Goal: Find specific page/section: Find specific page/section

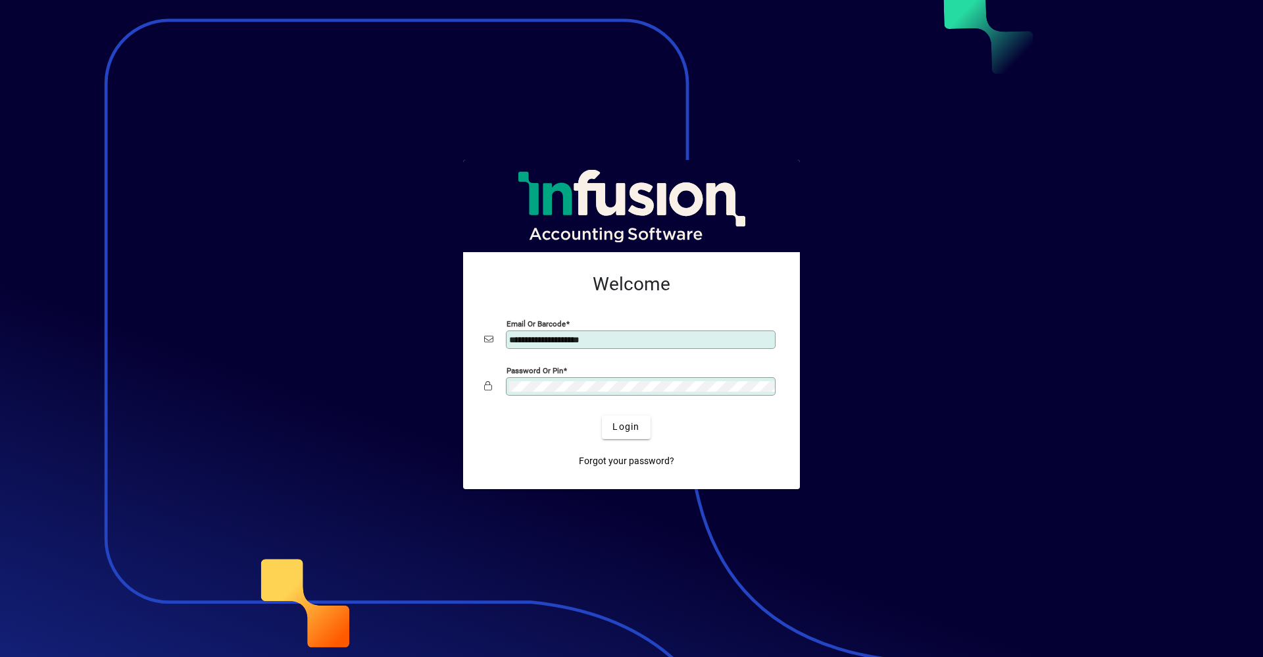
click at [602, 415] on button "Login" at bounding box center [626, 427] width 48 height 24
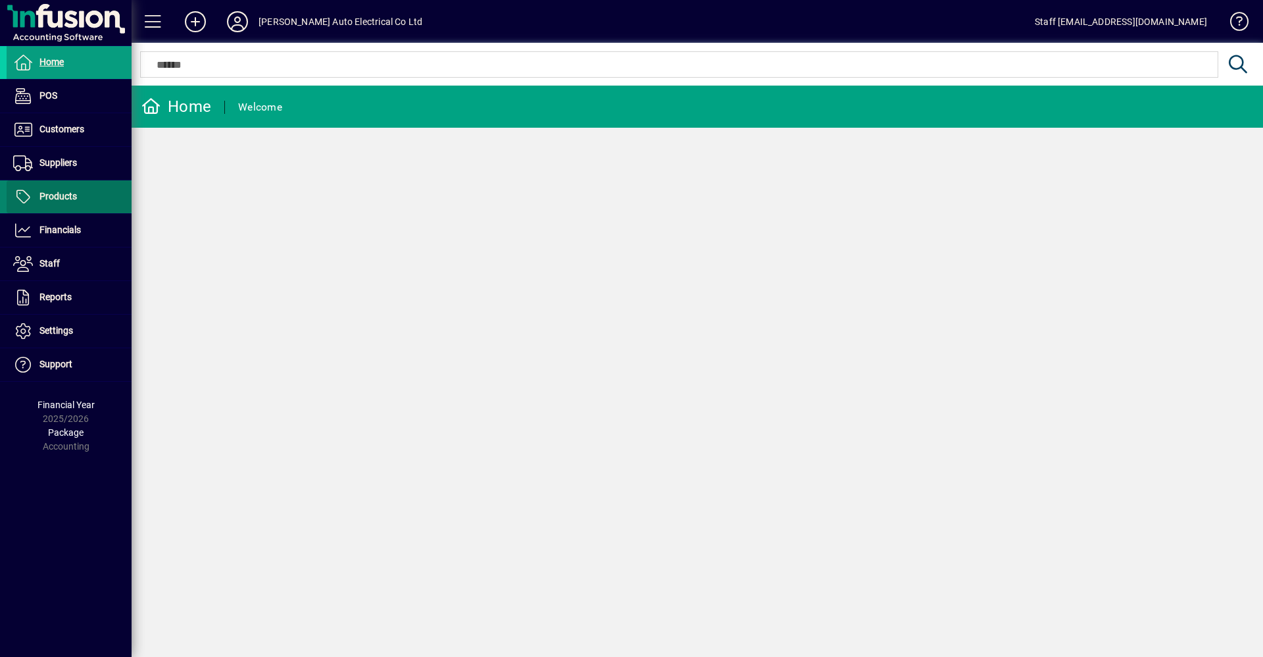
click at [65, 193] on span "Products" at bounding box center [58, 196] width 38 height 11
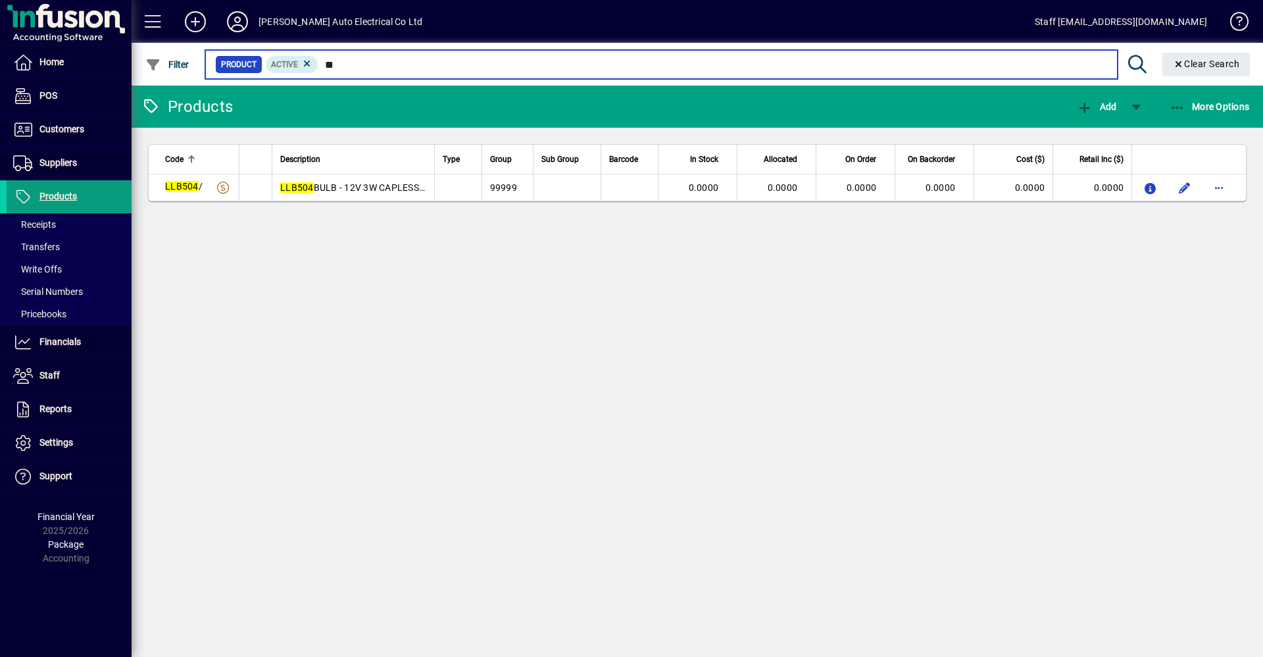
type input "*"
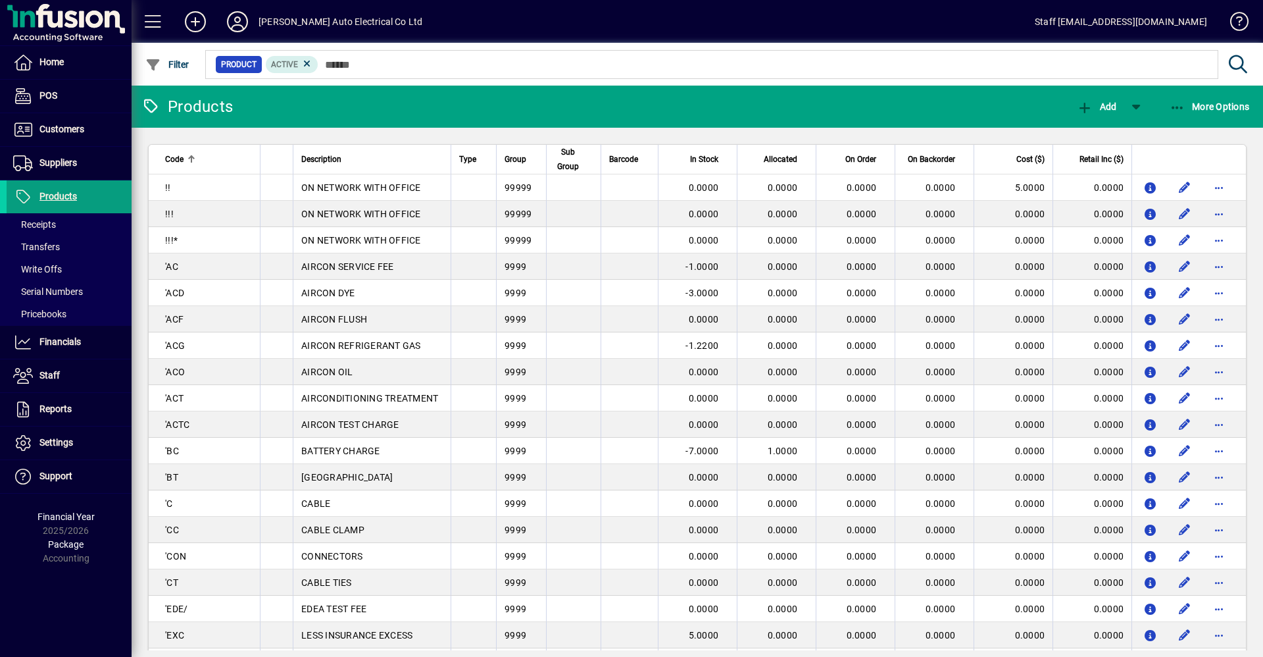
click at [663, 104] on mat-toolbar-row "Products Add More Options" at bounding box center [698, 107] width 1132 height 42
